Goal: Task Accomplishment & Management: Manage account settings

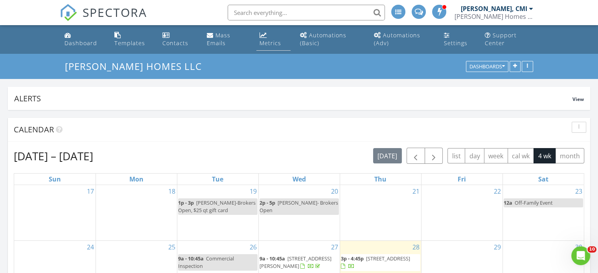
click at [268, 36] on link "Metrics" at bounding box center [273, 39] width 34 height 22
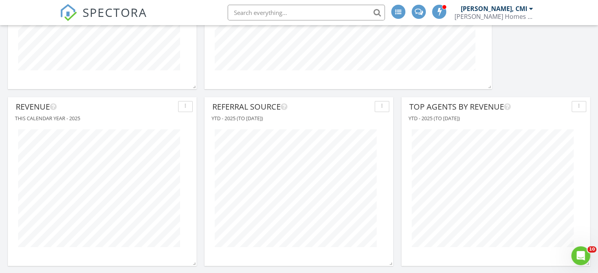
scroll to position [550, 0]
click at [190, 107] on button "button" at bounding box center [185, 107] width 15 height 11
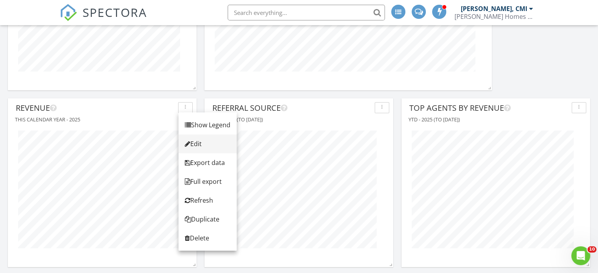
click at [199, 140] on div "Edit" at bounding box center [208, 143] width 46 height 9
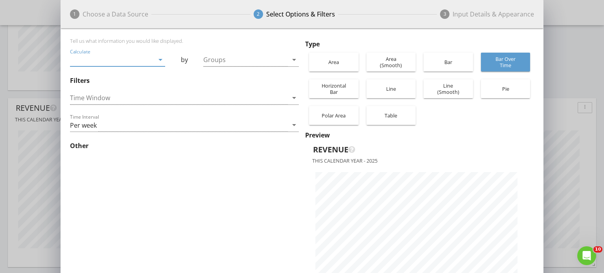
scroll to position [278, 483]
click at [231, 98] on div "This Calendar Year" at bounding box center [179, 98] width 218 height 13
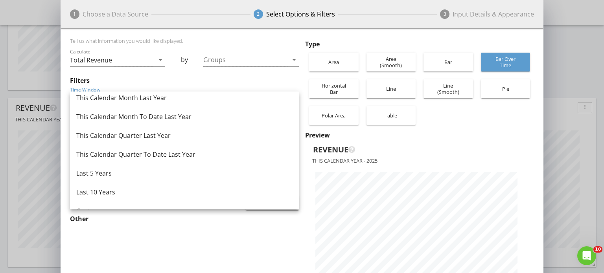
scroll to position [511, 0]
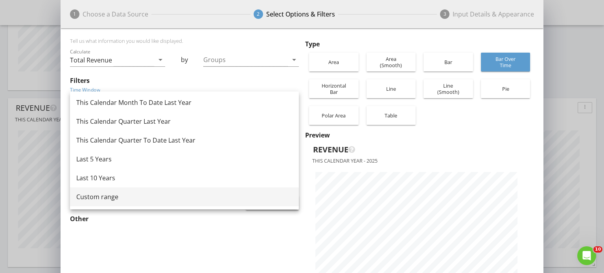
click at [112, 193] on div "Custom range" at bounding box center [184, 196] width 216 height 9
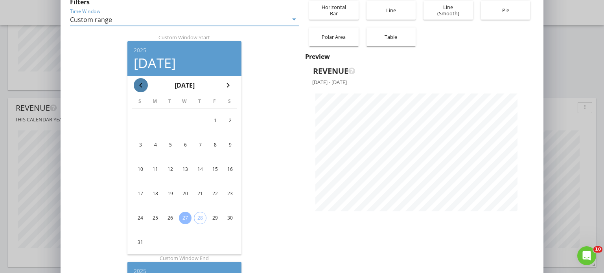
click at [138, 85] on icon "chevron_left" at bounding box center [140, 85] width 9 height 9
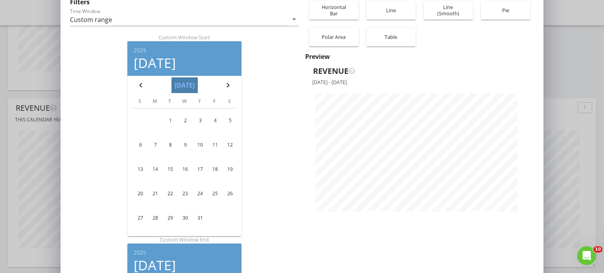
click at [190, 86] on button "[DATE]" at bounding box center [184, 85] width 26 height 16
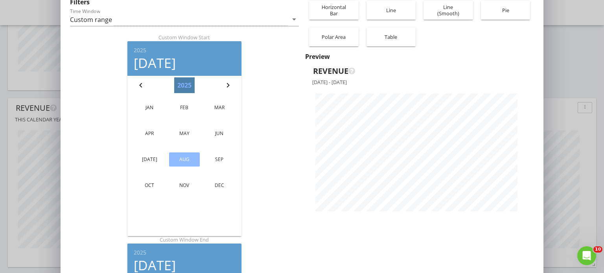
click at [186, 84] on button "2025" at bounding box center [184, 85] width 20 height 16
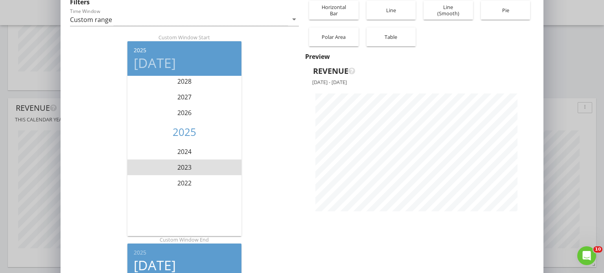
click at [182, 164] on li "2023" at bounding box center [184, 168] width 114 height 16
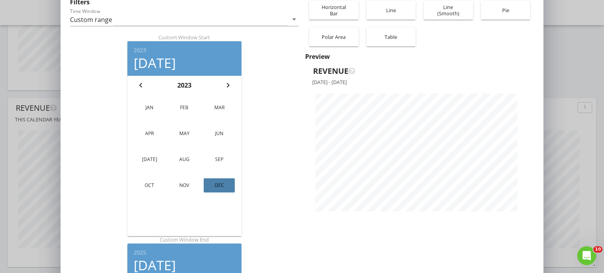
click at [224, 185] on div "Dec" at bounding box center [219, 185] width 18 height 7
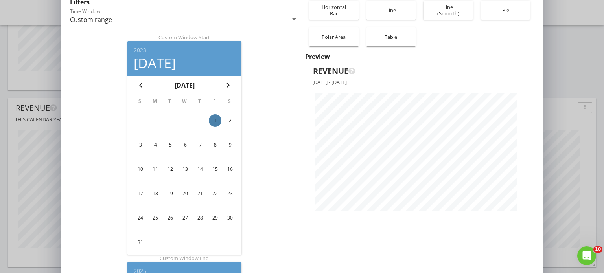
click at [213, 123] on div "1" at bounding box center [215, 120] width 13 height 13
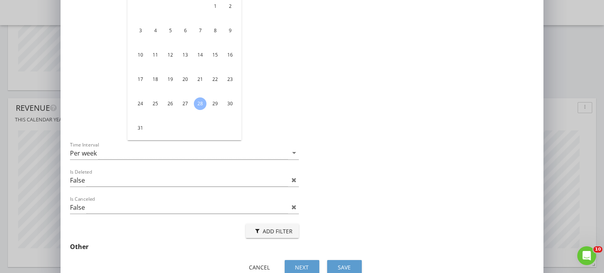
scroll to position [424, 0]
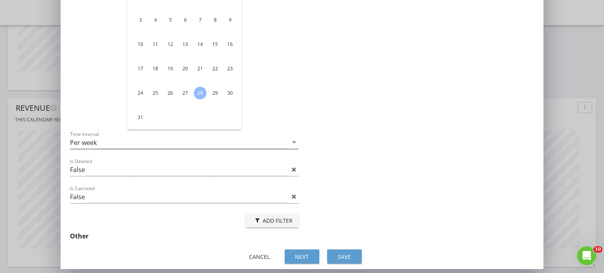
click at [292, 141] on icon "arrow_drop_down" at bounding box center [293, 142] width 9 height 9
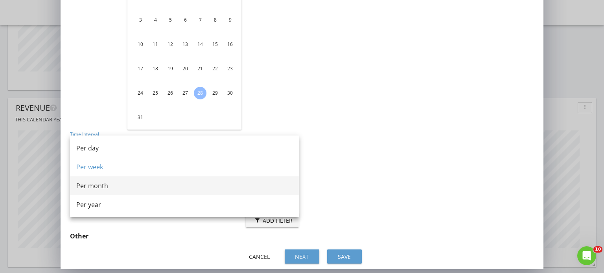
click at [265, 187] on div "Per month" at bounding box center [184, 185] width 216 height 9
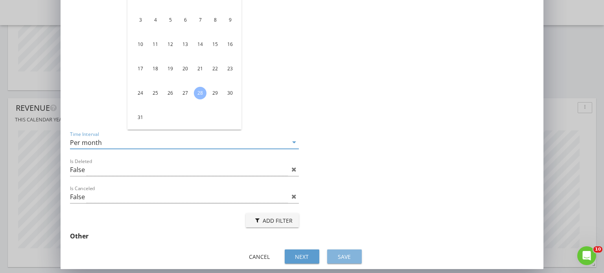
click at [347, 254] on div "Save" at bounding box center [344, 257] width 22 height 8
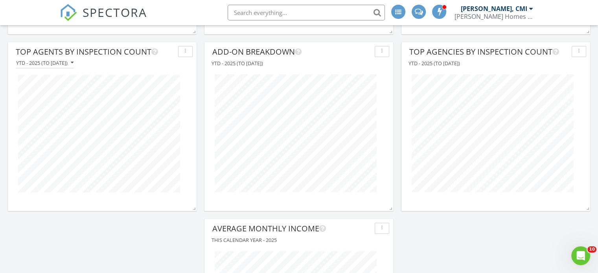
scroll to position [788, 0]
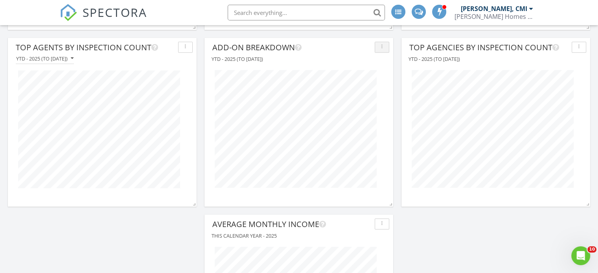
click at [385, 48] on div "button" at bounding box center [381, 47] width 7 height 6
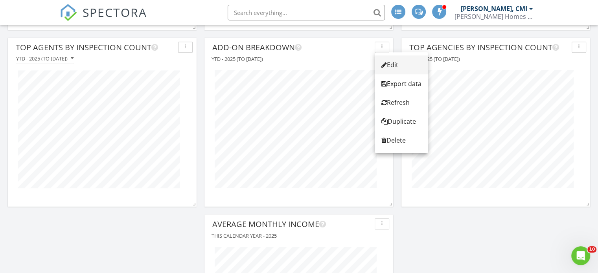
click at [386, 62] on div at bounding box center [384, 65] width 6 height 6
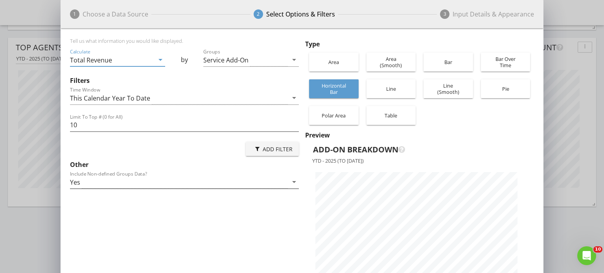
scroll to position [278, 483]
click at [244, 58] on div "Service Add-On" at bounding box center [225, 60] width 45 height 7
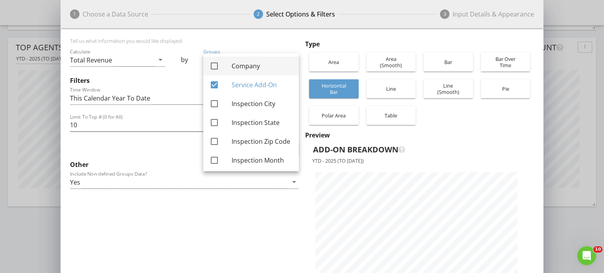
click at [215, 66] on div at bounding box center [214, 65] width 13 height 13
checkbox input "true"
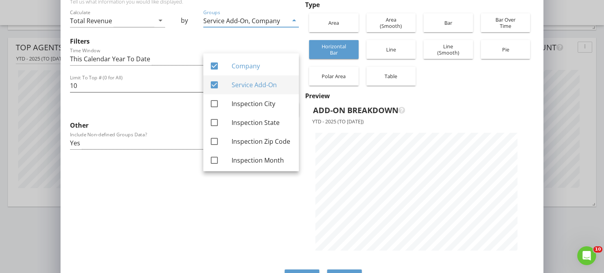
click at [215, 84] on div at bounding box center [214, 84] width 13 height 13
checkbox input "false"
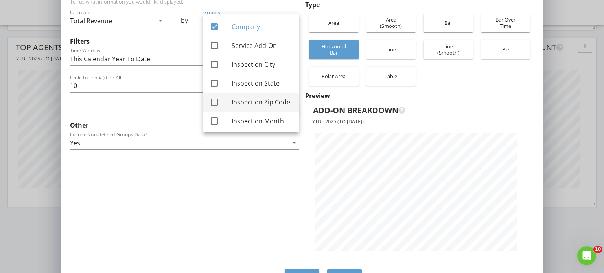
scroll to position [278, 483]
click at [212, 28] on div at bounding box center [214, 26] width 13 height 13
checkbox input "false"
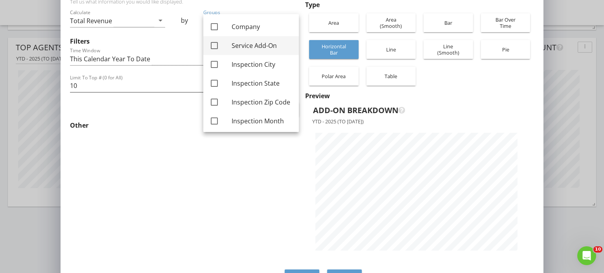
click at [214, 44] on div at bounding box center [214, 45] width 13 height 13
checkbox input "true"
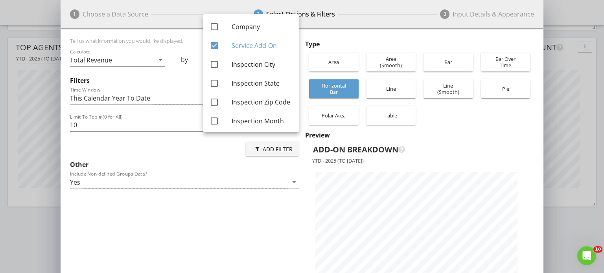
drag, startPoint x: 289, startPoint y: 186, endPoint x: 292, endPoint y: 184, distance: 4.2
click at [291, 185] on icon "arrow_drop_down" at bounding box center [293, 181] width 9 height 9
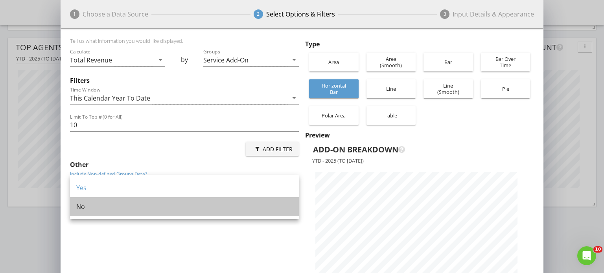
click at [236, 212] on div "No" at bounding box center [184, 206] width 216 height 19
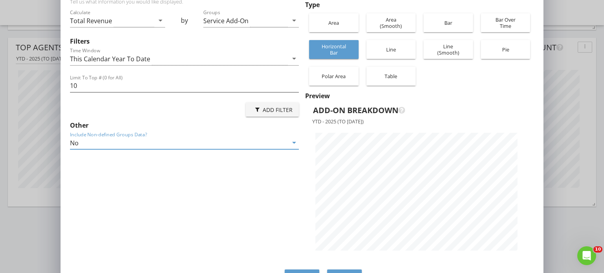
click at [557, 218] on div "1 Choose a Data Source 2 Select Options & Filters 3 Input Details & Appearance …" at bounding box center [302, 127] width 604 height 333
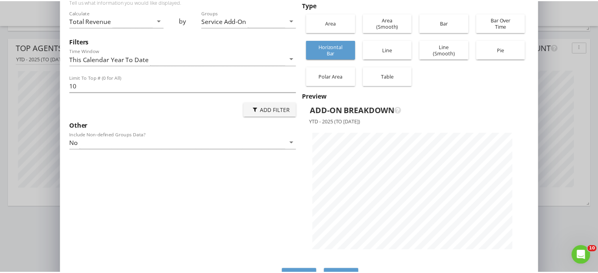
scroll to position [60, 0]
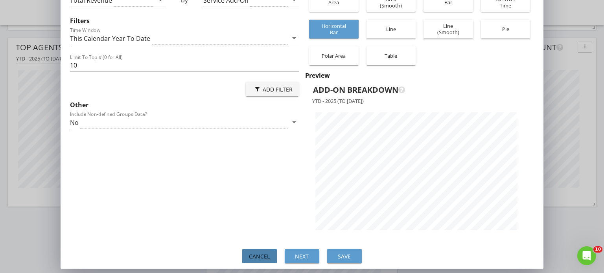
click at [268, 253] on div "Cancel" at bounding box center [259, 256] width 22 height 8
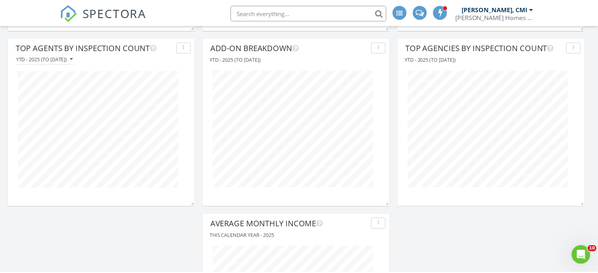
scroll to position [169, 189]
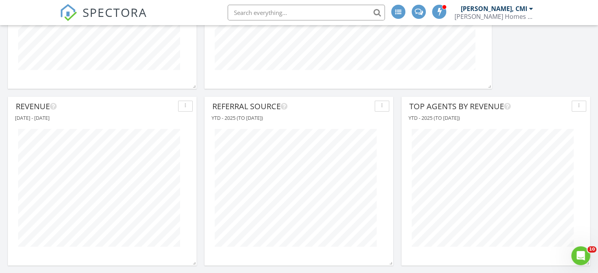
click at [382, 107] on icon "button" at bounding box center [381, 106] width 1 height 6
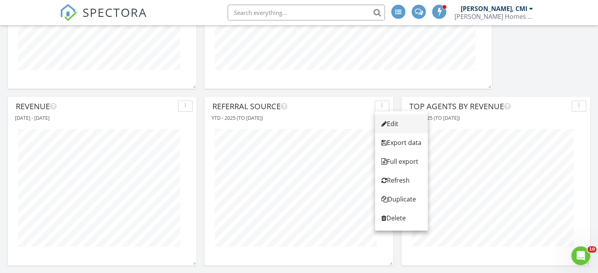
click at [393, 123] on div "Edit" at bounding box center [401, 123] width 40 height 9
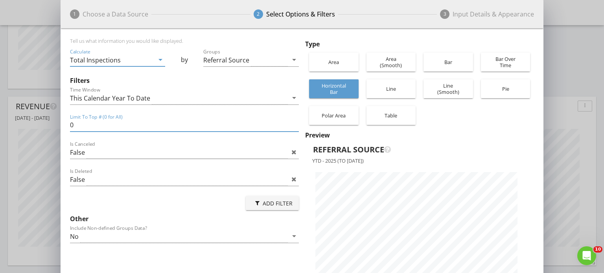
drag, startPoint x: 78, startPoint y: 123, endPoint x: 68, endPoint y: 125, distance: 10.5
click at [68, 125] on div "Tell us what information you would like displayed. Calculate Total Inspections …" at bounding box center [302, 167] width 483 height 278
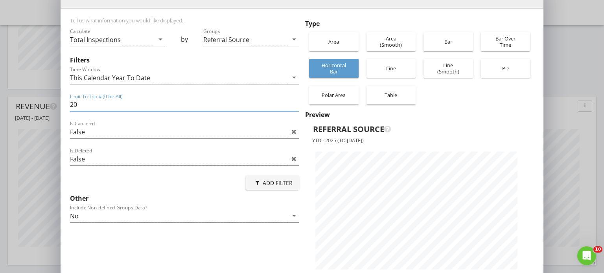
drag, startPoint x: 78, startPoint y: 105, endPoint x: 70, endPoint y: 104, distance: 7.5
click at [70, 104] on input "20" at bounding box center [184, 104] width 229 height 13
click at [110, 217] on div "No" at bounding box center [179, 215] width 218 height 13
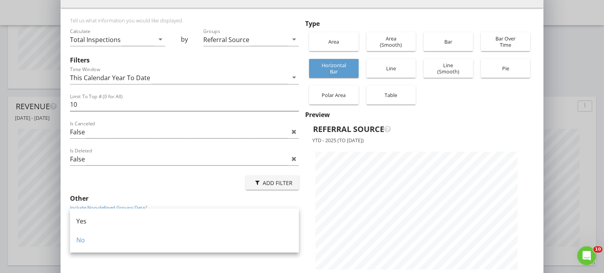
click at [110, 219] on div "Yes" at bounding box center [184, 221] width 216 height 9
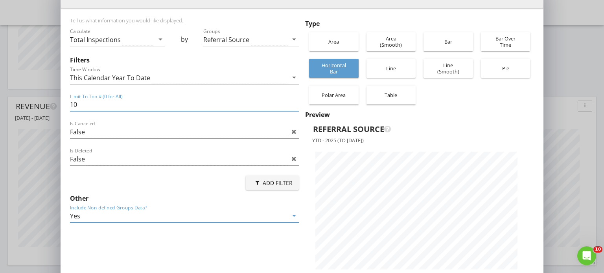
drag, startPoint x: 81, startPoint y: 103, endPoint x: 67, endPoint y: 103, distance: 13.8
click at [67, 103] on div "Tell us what information you would like displayed. Calculate Total Inspections …" at bounding box center [302, 147] width 483 height 278
type input "20"
click at [266, 212] on div "Yes" at bounding box center [179, 215] width 218 height 13
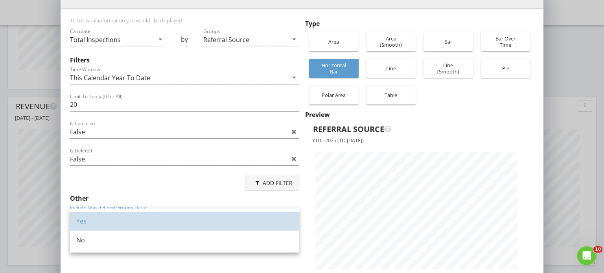
click at [241, 219] on div "Yes" at bounding box center [184, 221] width 216 height 9
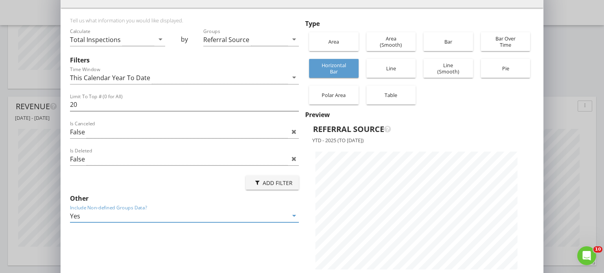
click at [240, 215] on div "Yes" at bounding box center [179, 215] width 218 height 13
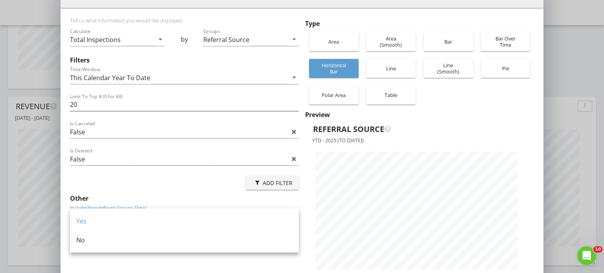
drag, startPoint x: 224, startPoint y: 235, endPoint x: 225, endPoint y: 239, distance: 3.9
click at [225, 235] on div "No" at bounding box center [184, 239] width 216 height 9
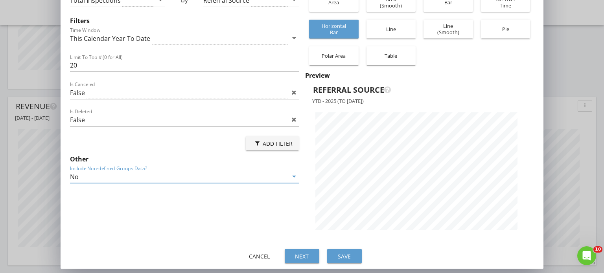
click at [251, 38] on div "This Calendar Year To Date" at bounding box center [179, 38] width 218 height 13
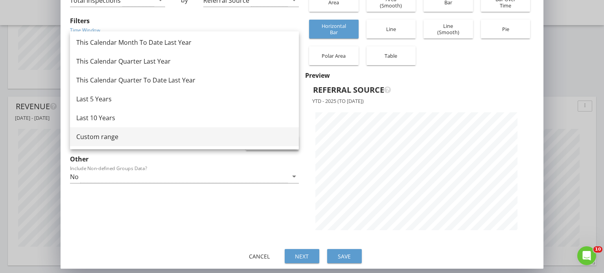
click at [103, 135] on div "Custom range" at bounding box center [184, 136] width 216 height 9
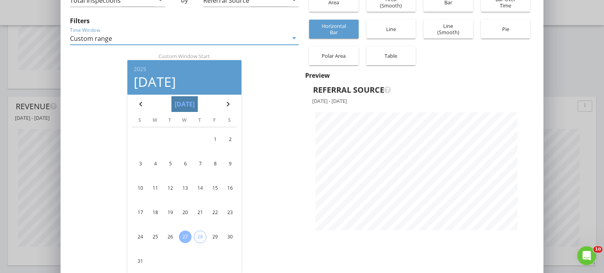
click at [194, 102] on button "[DATE]" at bounding box center [184, 104] width 26 height 16
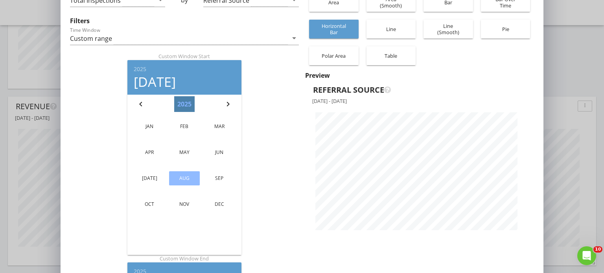
click at [179, 101] on button "2025" at bounding box center [184, 104] width 20 height 16
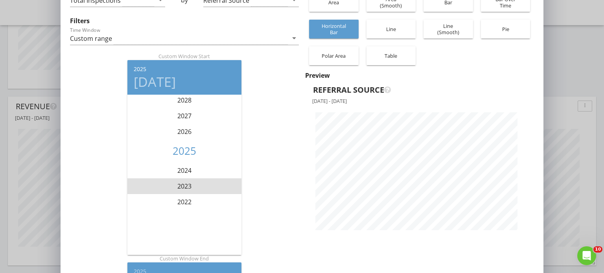
click at [184, 184] on li "2023" at bounding box center [184, 186] width 114 height 16
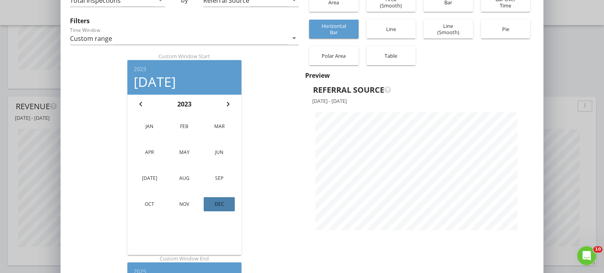
click at [226, 204] on div "Dec" at bounding box center [219, 204] width 18 height 7
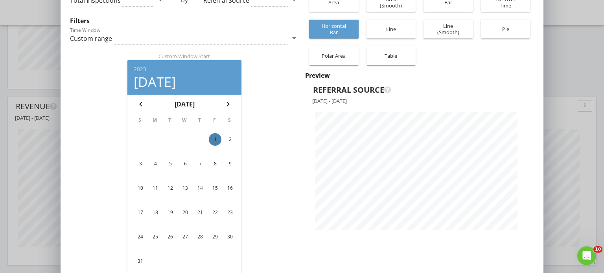
click at [214, 139] on div "1" at bounding box center [215, 139] width 13 height 13
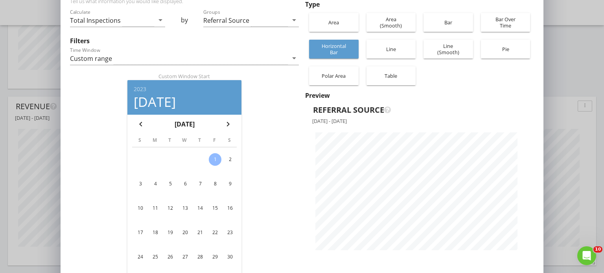
scroll to position [0, 0]
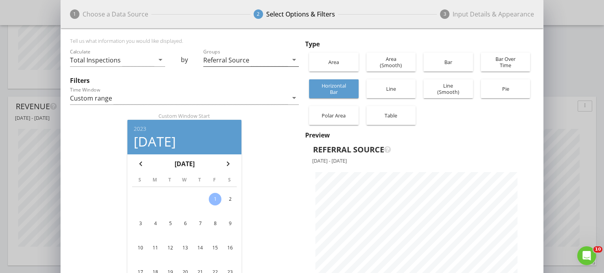
click at [240, 57] on div "Referral Source" at bounding box center [226, 60] width 46 height 7
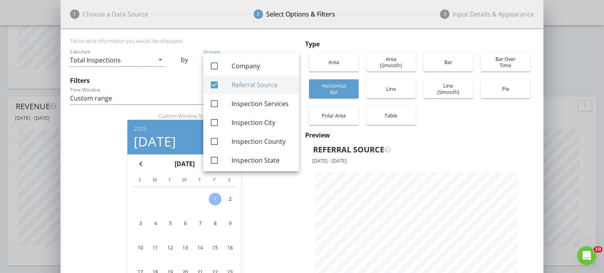
click at [253, 86] on div "Referral Source" at bounding box center [261, 84] width 61 height 9
click at [211, 83] on div at bounding box center [214, 84] width 13 height 13
checkbox input "true"
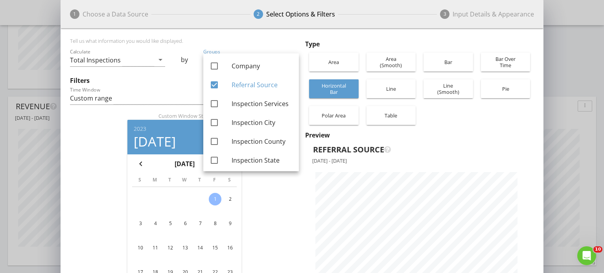
click at [278, 205] on div "Custom Window Start 2023 [DATE] chevron_left [DATE] chevron_right S M T W T F S…" at bounding box center [184, 222] width 229 height 221
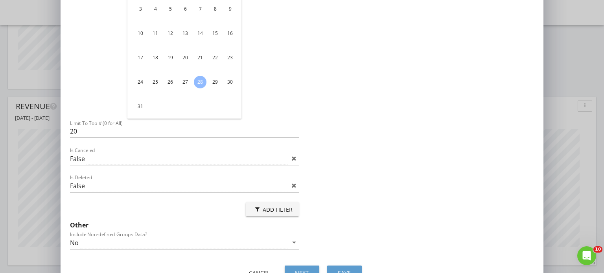
scroll to position [452, 0]
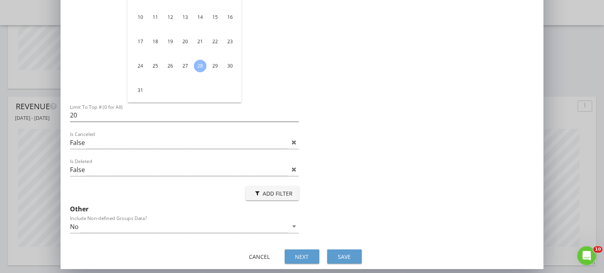
click at [342, 253] on div "Save" at bounding box center [344, 257] width 22 height 8
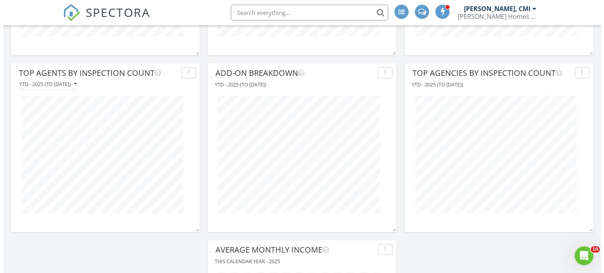
scroll to position [748, 0]
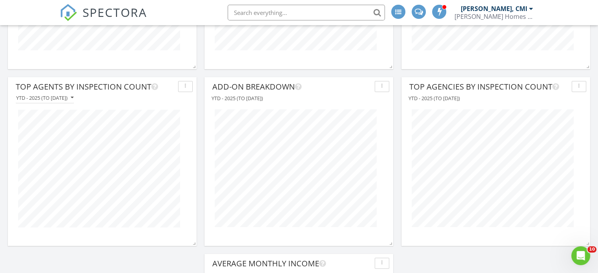
click at [579, 85] on icon "button" at bounding box center [578, 87] width 1 height 6
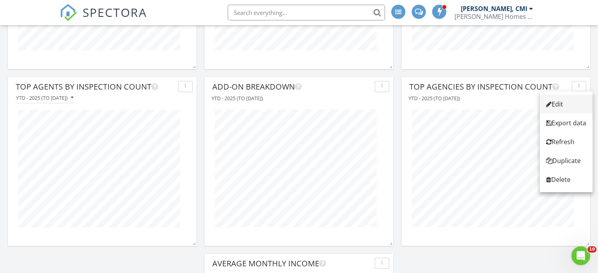
click at [569, 102] on div "Edit" at bounding box center [566, 103] width 40 height 9
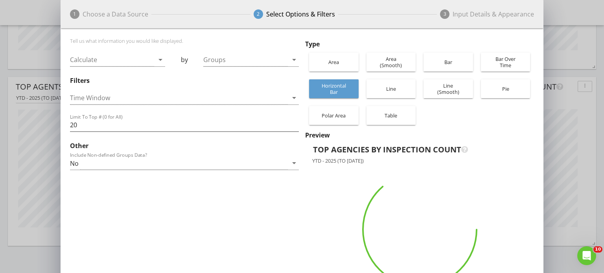
scroll to position [392840, 392819]
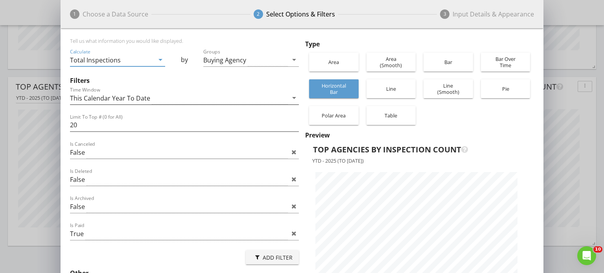
click at [173, 97] on div "This Calendar Year To Date" at bounding box center [179, 98] width 218 height 13
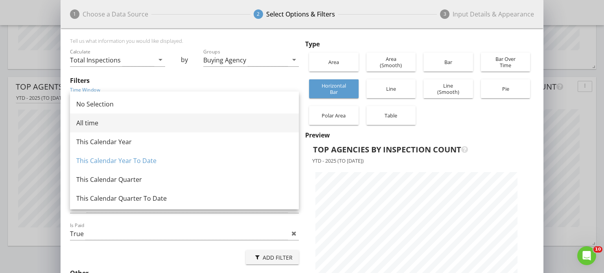
click at [157, 121] on div "All time" at bounding box center [184, 122] width 216 height 9
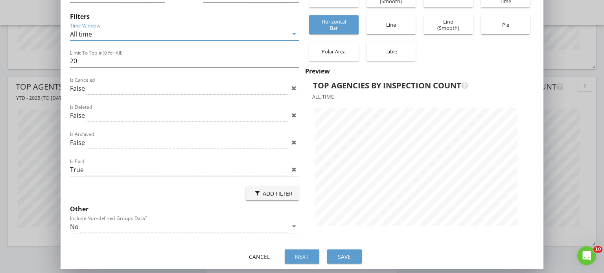
click at [352, 254] on div "Save" at bounding box center [344, 257] width 22 height 8
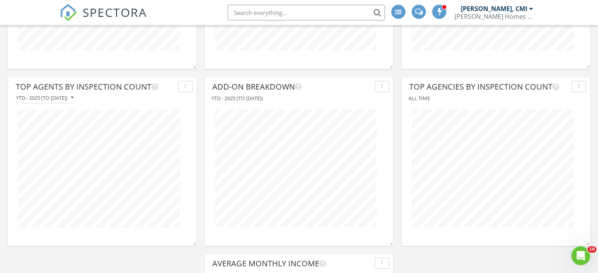
click at [187, 86] on div "button" at bounding box center [185, 87] width 7 height 6
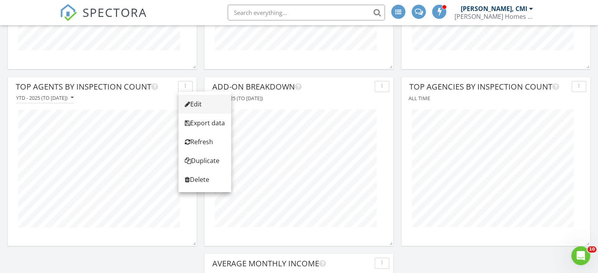
click at [194, 103] on div "Edit" at bounding box center [205, 103] width 40 height 9
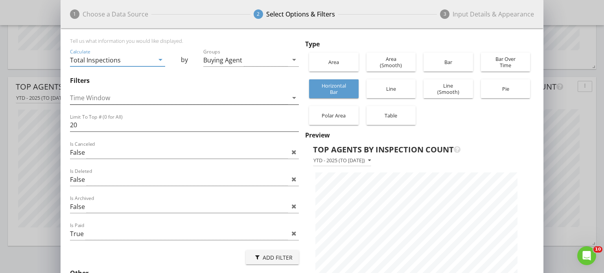
click at [113, 97] on div at bounding box center [179, 98] width 218 height 13
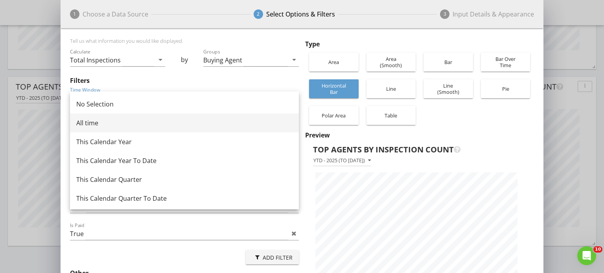
click at [118, 125] on div "All time" at bounding box center [184, 122] width 216 height 9
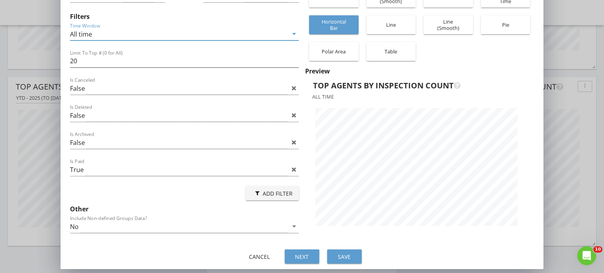
click at [340, 256] on div "Save" at bounding box center [344, 257] width 22 height 8
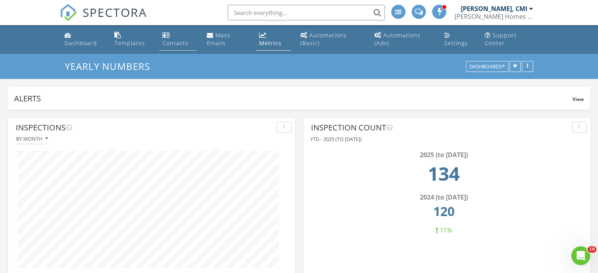
click at [165, 37] on div "Contacts" at bounding box center [165, 35] width 7 height 6
